Goal: Information Seeking & Learning: Learn about a topic

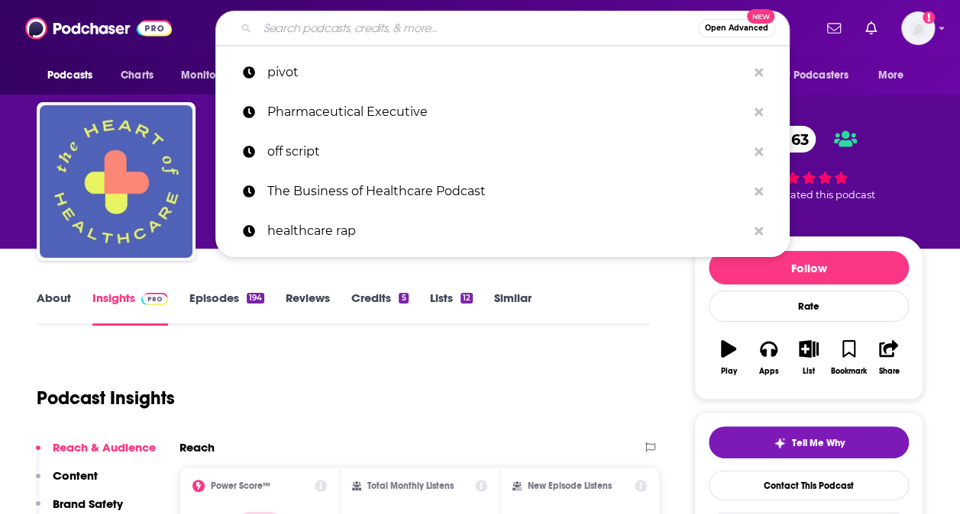
click at [431, 33] on input "Search podcasts, credits, & more..." at bounding box center [477, 28] width 440 height 24
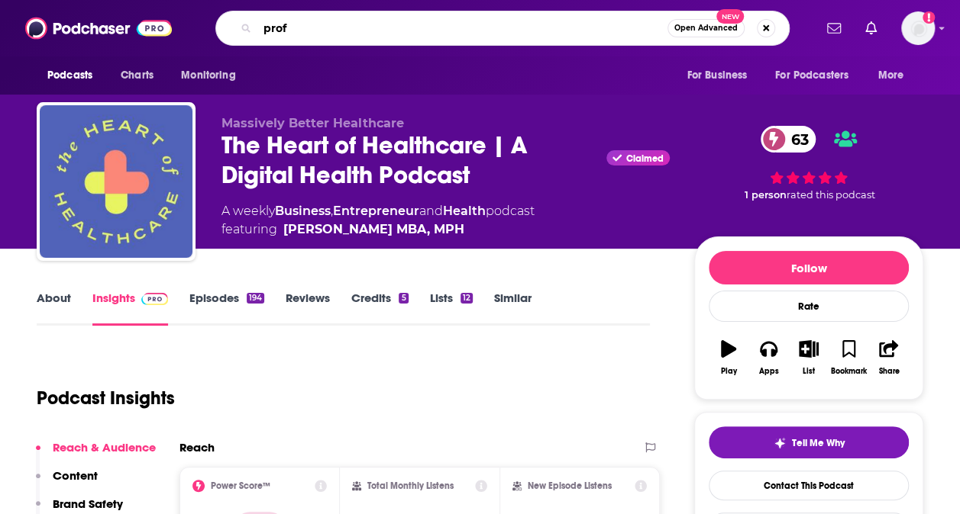
type input "prof g"
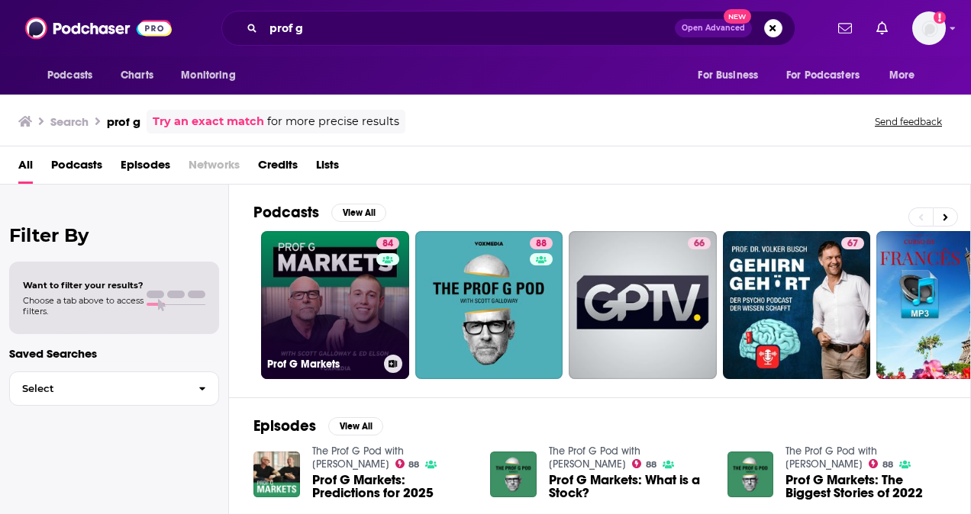
click at [331, 300] on link "84 Prof G Markets" at bounding box center [335, 305] width 148 height 148
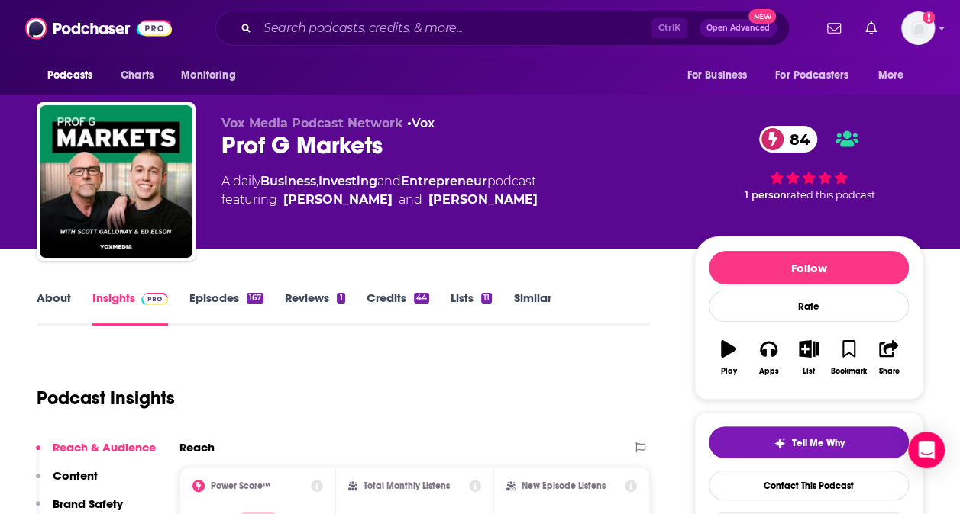
scroll to position [203, 0]
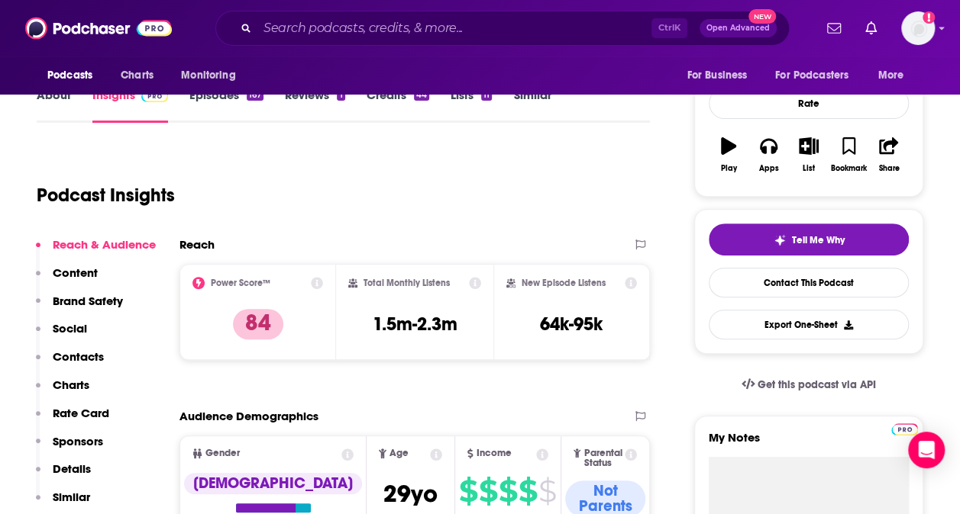
click at [79, 360] on p "Contacts" at bounding box center [78, 357] width 51 height 15
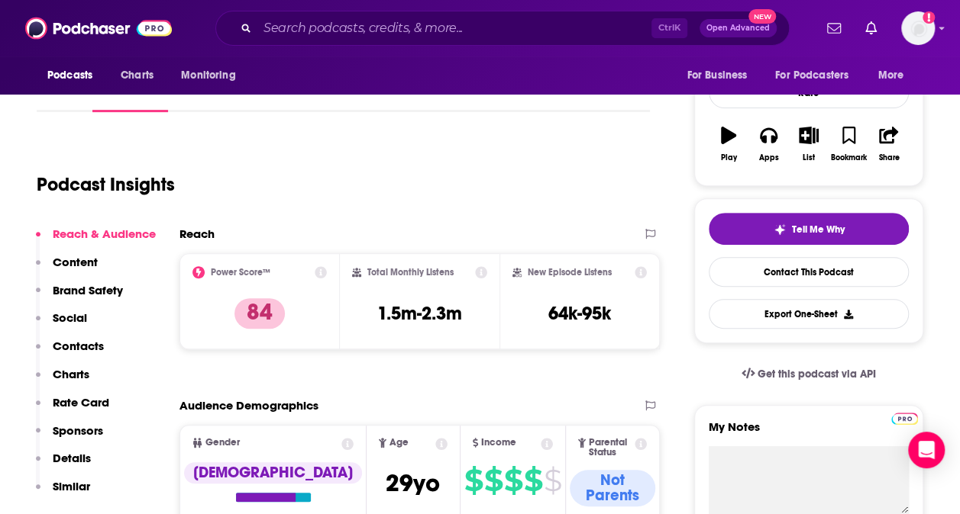
scroll to position [215, 0]
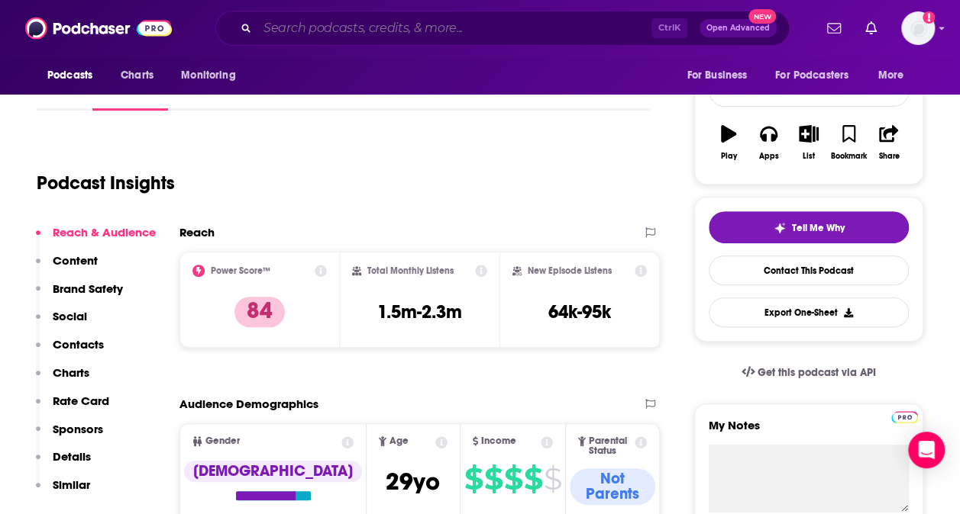
click at [316, 17] on input "Search podcasts, credits, & more..." at bounding box center [454, 28] width 394 height 24
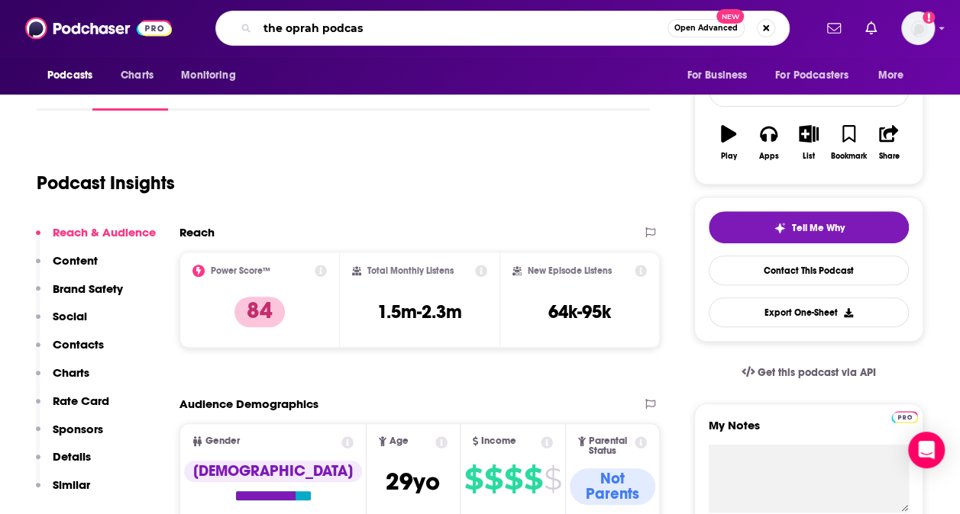
type input "the oprah podcast"
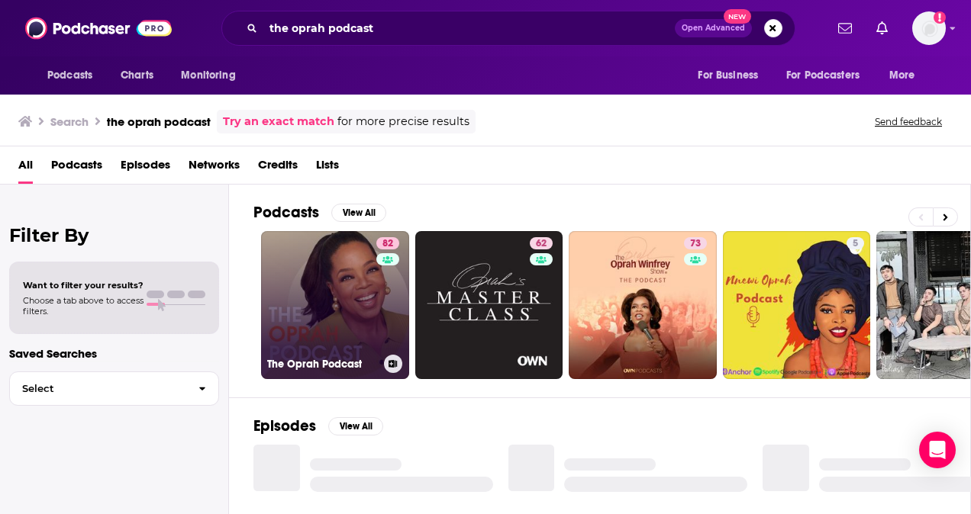
click at [327, 318] on link "82 The Oprah Podcast" at bounding box center [335, 305] width 148 height 148
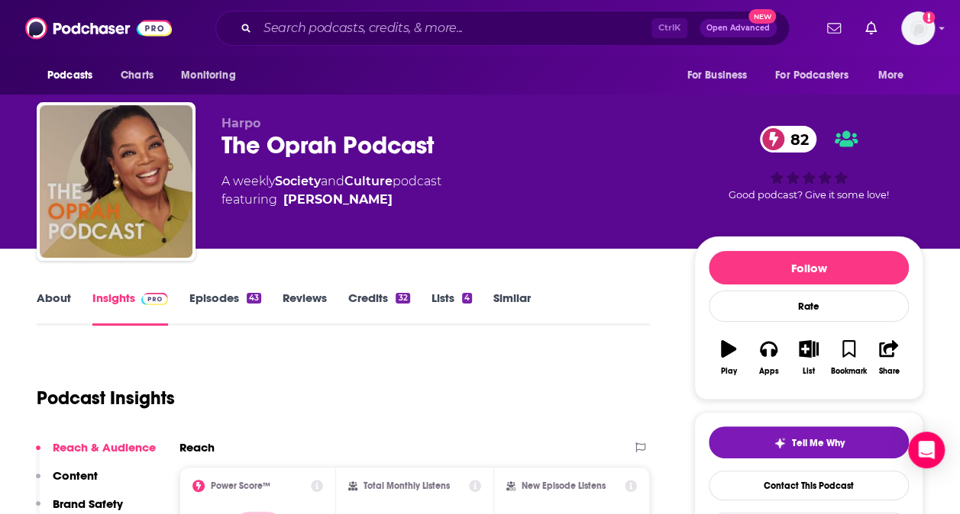
scroll to position [88, 0]
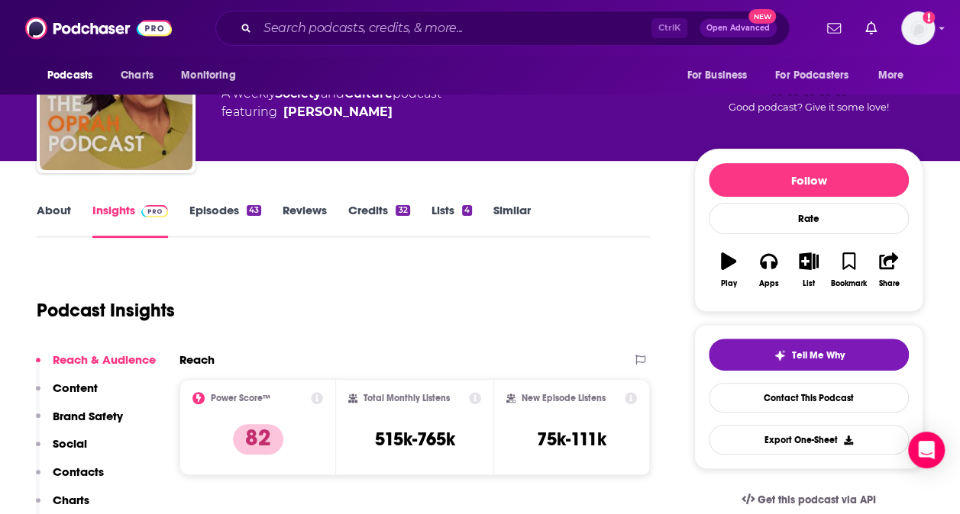
click at [82, 470] on p "Contacts" at bounding box center [78, 472] width 51 height 15
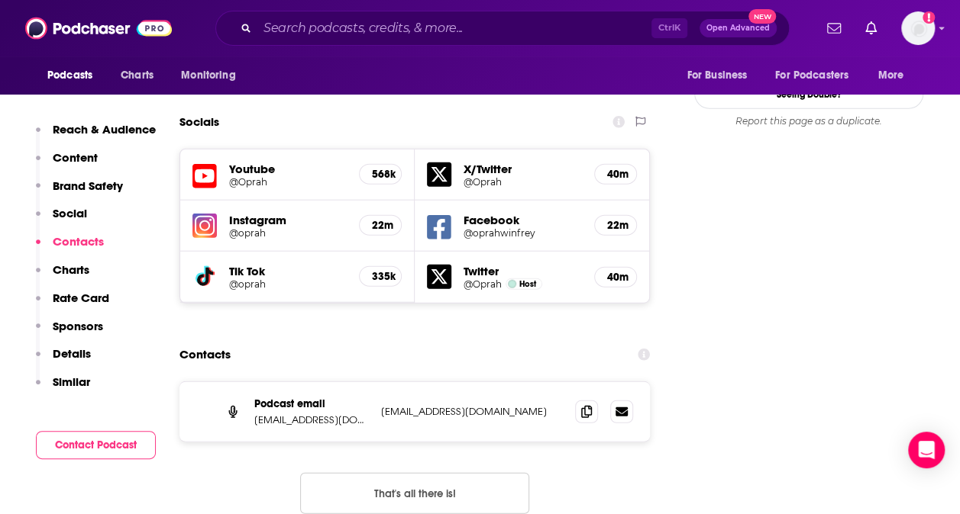
scroll to position [1761, 0]
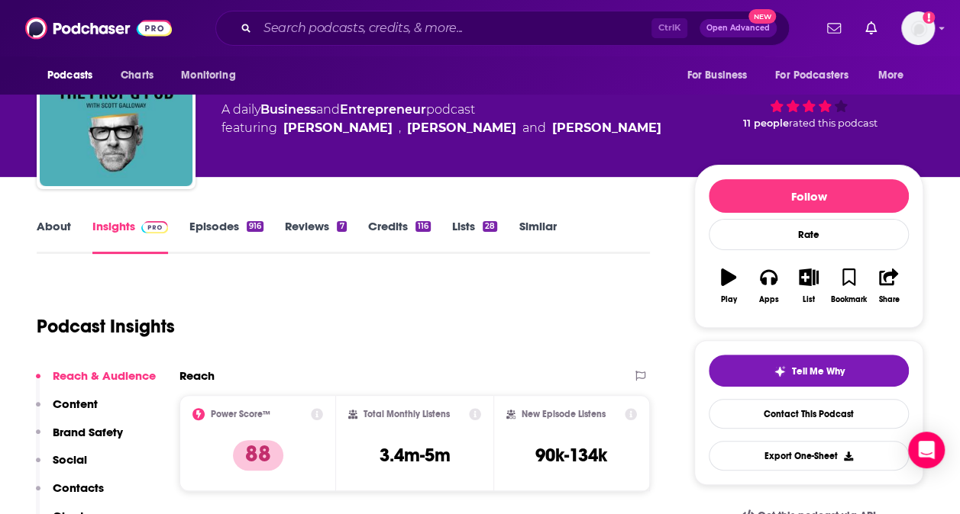
scroll to position [84, 0]
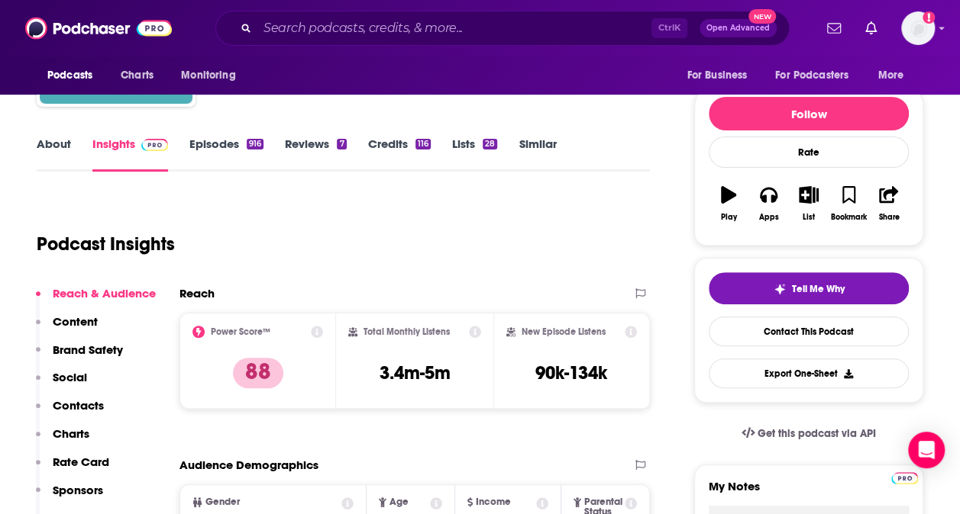
click at [87, 409] on p "Contacts" at bounding box center [78, 405] width 51 height 15
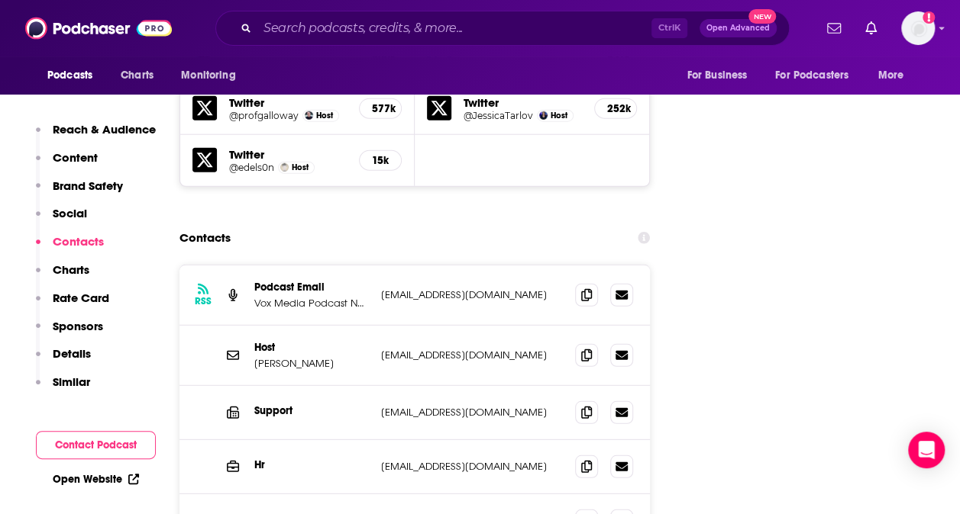
scroll to position [1905, 0]
